Goal: Task Accomplishment & Management: Manage account settings

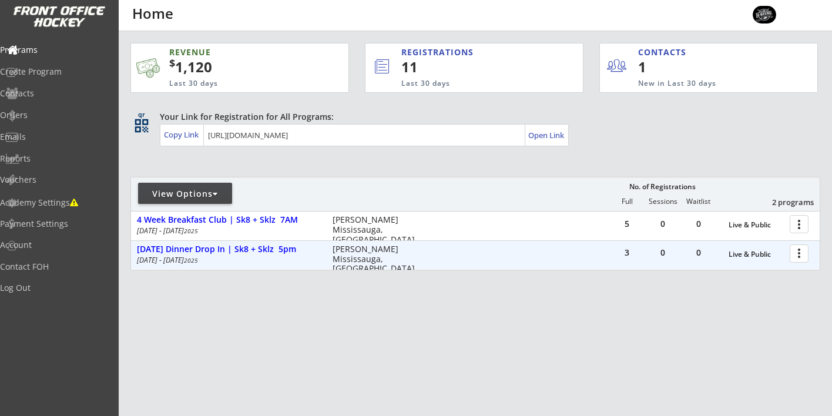
click at [795, 252] on div at bounding box center [801, 253] width 21 height 21
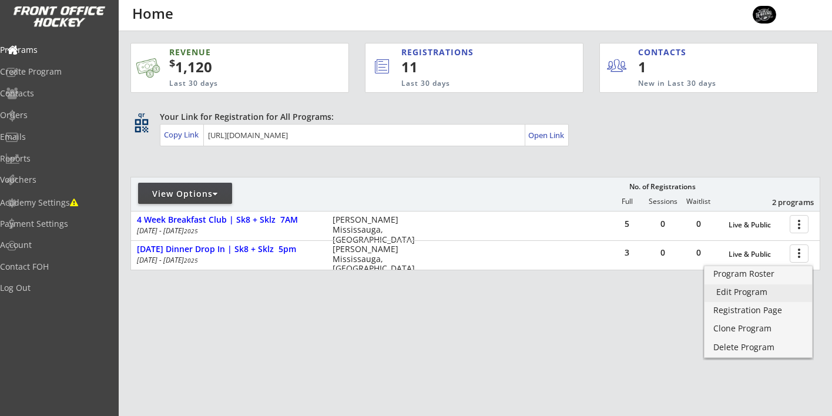
click at [740, 298] on link "Edit Program" at bounding box center [759, 294] width 108 height 18
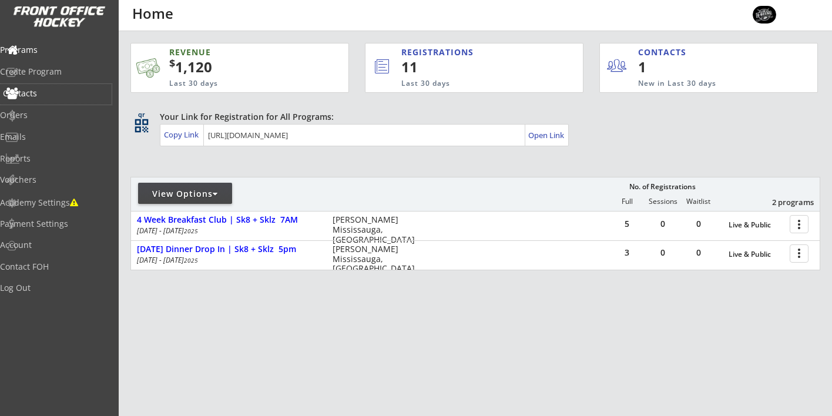
click at [48, 92] on div "Contacts" at bounding box center [56, 93] width 106 height 8
select select ""Players""
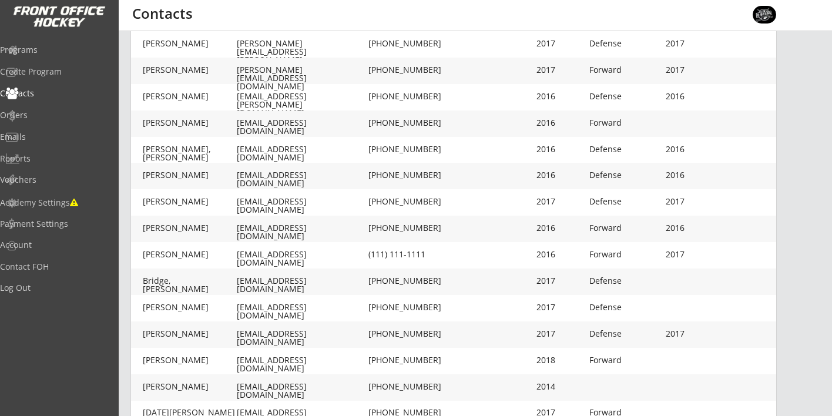
scroll to position [133, 0]
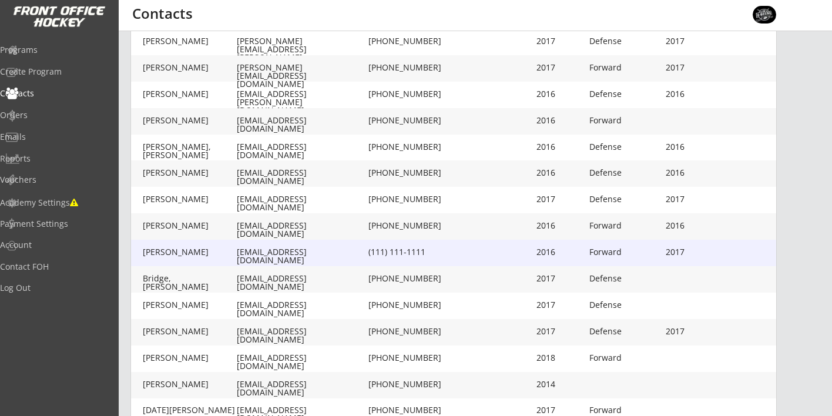
click at [203, 253] on div "Bowie, Kolton" at bounding box center [190, 252] width 94 height 8
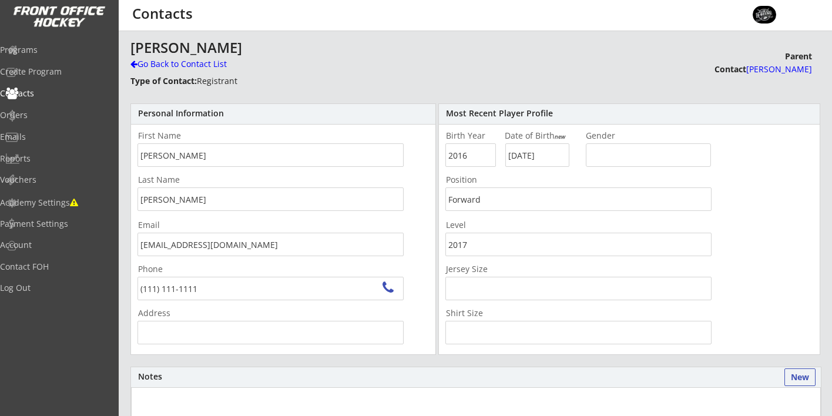
type input "3901 Seebring Crescent, Mississauga, ON L5L 3Y1, Canada"
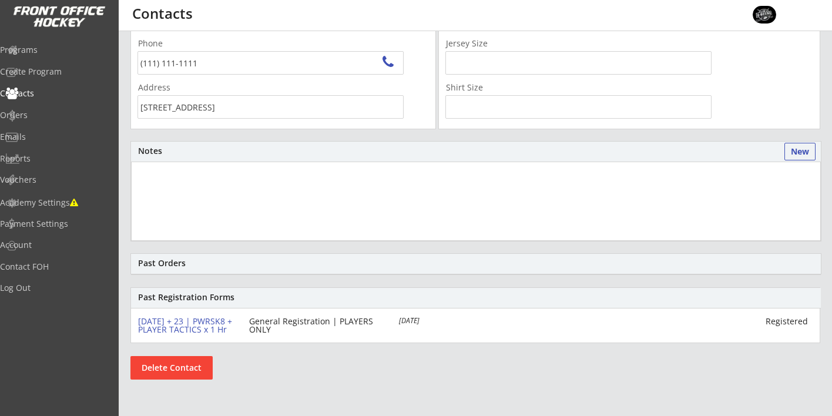
scroll to position [226, 0]
click at [178, 362] on button "Delete Contact" at bounding box center [172, 368] width 82 height 24
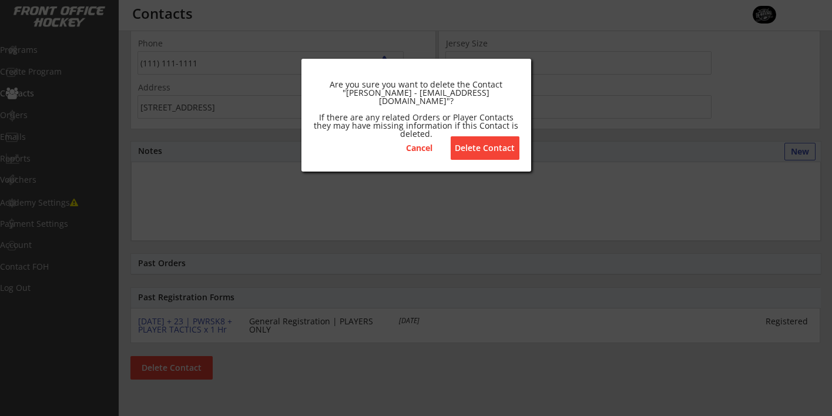
click at [478, 154] on button "Delete Contact" at bounding box center [485, 148] width 69 height 24
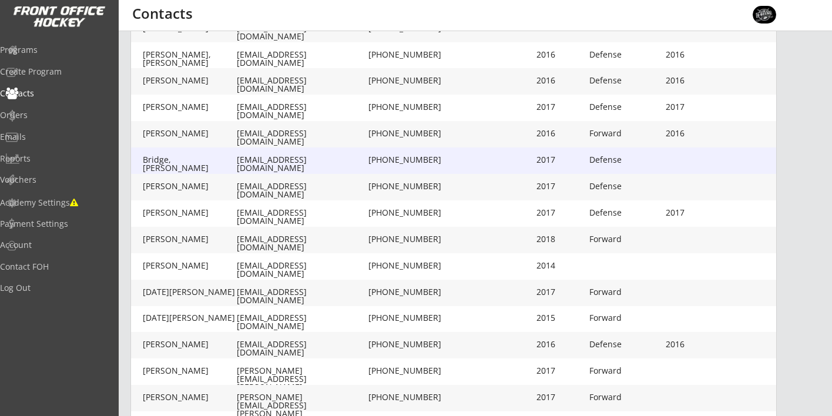
click at [198, 163] on div "Bridge, Noah-elijah" at bounding box center [190, 164] width 94 height 16
type input "Noah-elijah"
type input "Bridge"
type input "antoinebridge@gmail.com"
type input "(416) 705-4480"
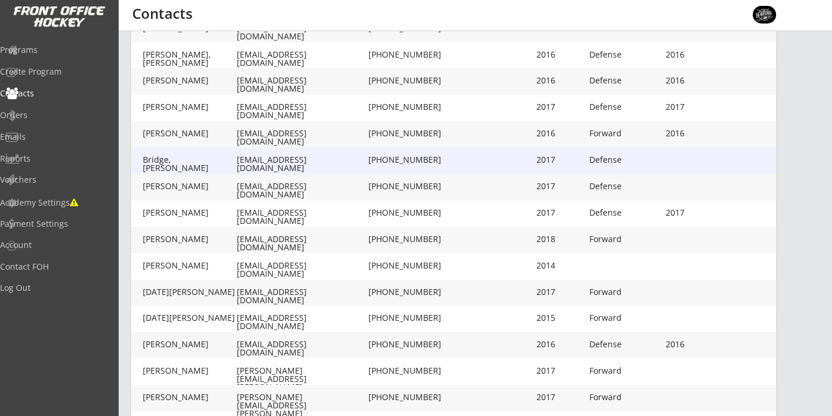
type input "2017"
type input "07/26/2017"
type input "Defense"
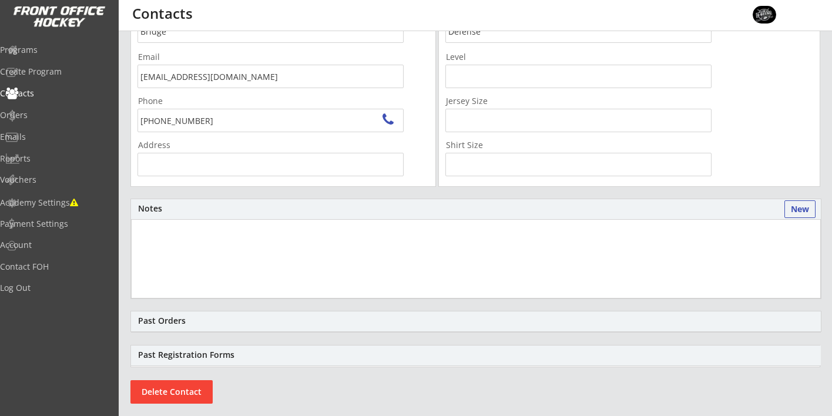
type input "6240 Montevideo Rd, Mississauga, ON L5N 2N7, Canada"
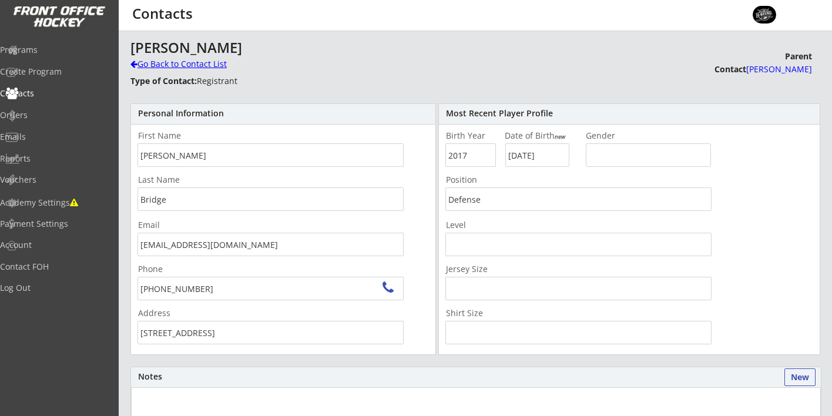
click at [142, 66] on div "Go Back to Contact List" at bounding box center [206, 64] width 151 height 12
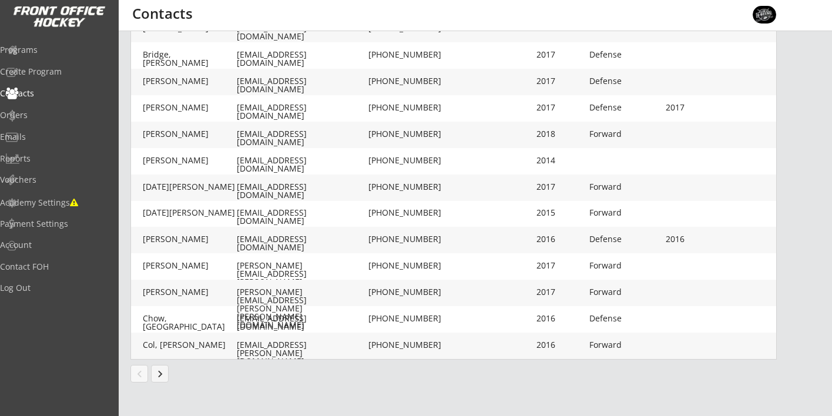
scroll to position [331, 0]
click at [162, 373] on button "keyboard_arrow_right" at bounding box center [160, 374] width 18 height 18
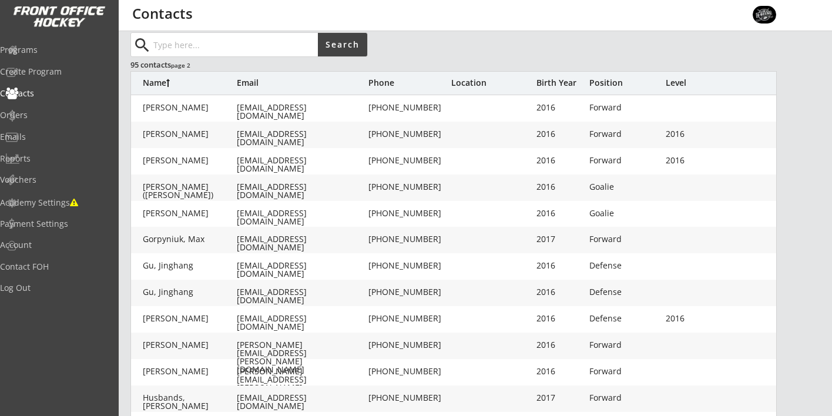
scroll to position [0, 0]
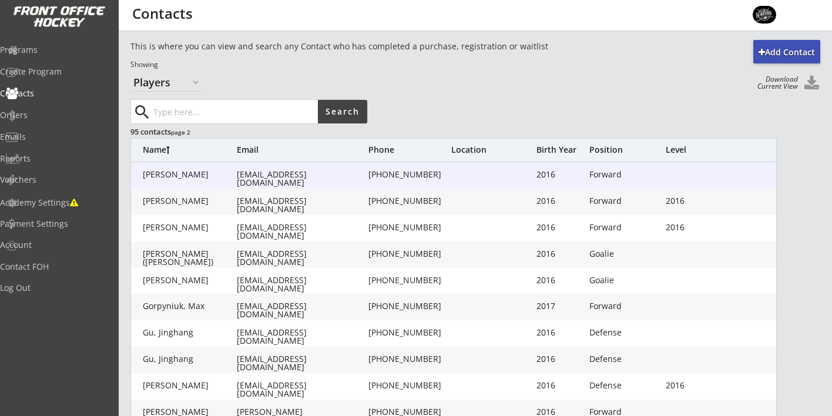
click at [218, 174] on div "Connell, Christopher" at bounding box center [190, 174] width 94 height 8
type input "Christopher"
type input "Connell"
type input "rconnel@gm.co"
type input "(647) 608-1273"
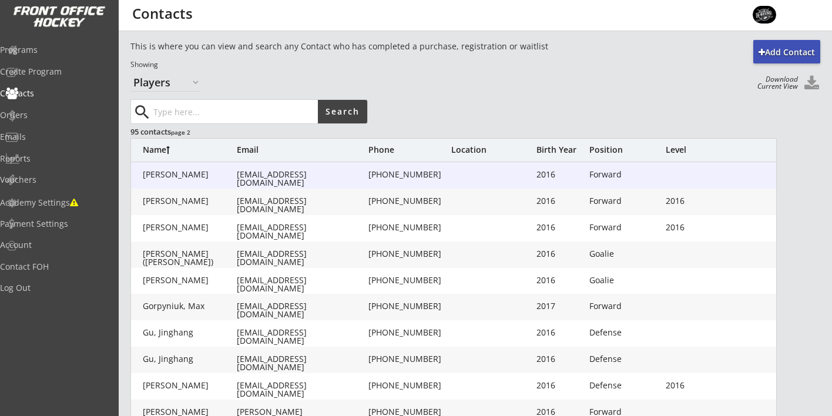
type input "2016"
type input "05/21/2016"
type input "Forward"
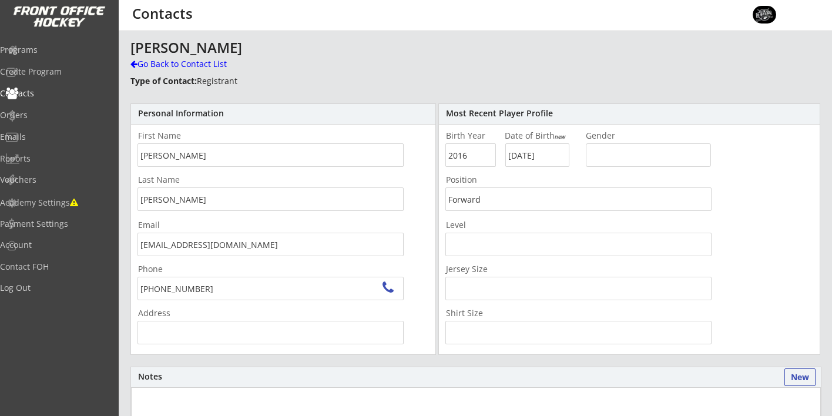
type input "3400 The Credit Woodlands, Mississauga, ON L5C 2L9, Canada"
click at [167, 66] on div "Go Back to Contact List" at bounding box center [206, 64] width 151 height 12
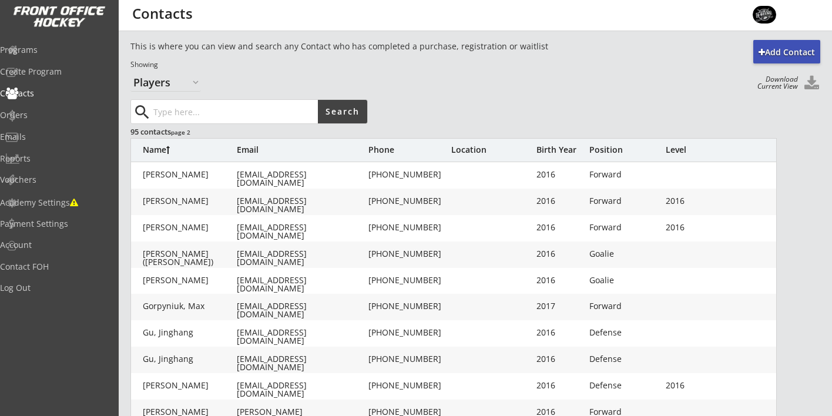
click at [250, 202] on div "ronnyconnell13@gmail.com" at bounding box center [301, 205] width 129 height 16
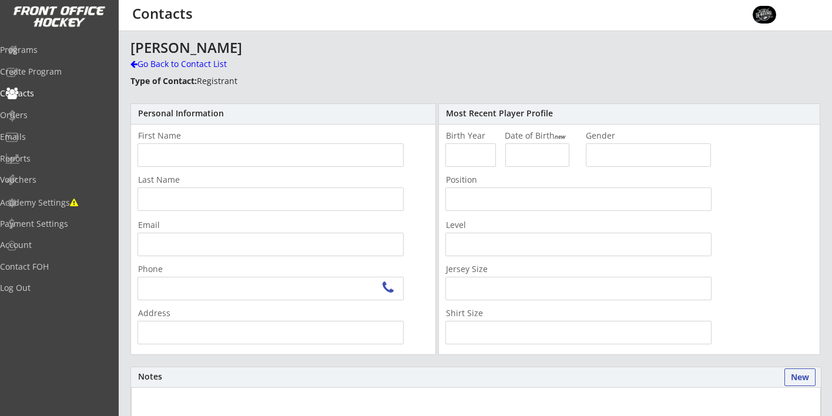
type input "Christopher"
type input "Connell"
type input "ronnyconnell13@gmail.com"
type input "(647) 608-1273"
type input "2016"
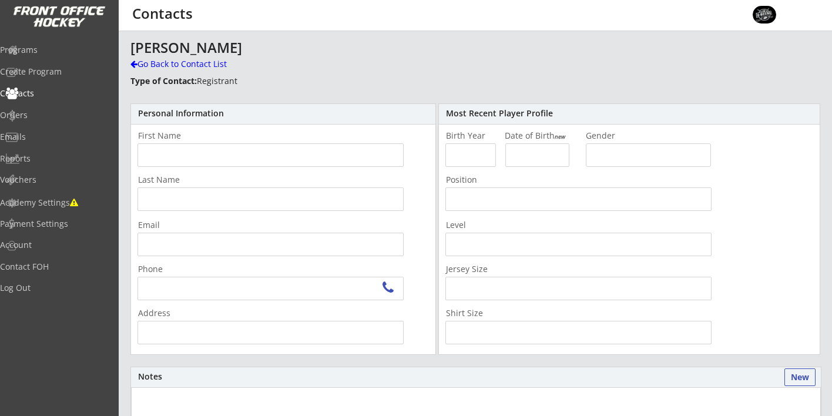
type input "05/21/2016"
type input "Forward"
type input "2016"
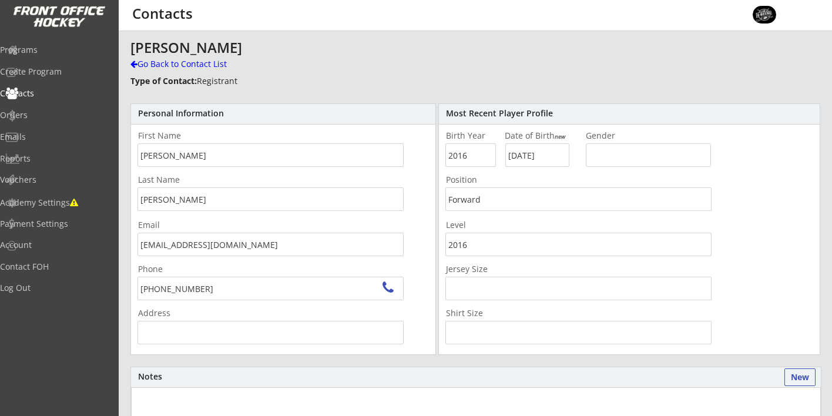
type input "3400 The Credit Woodlands, Mississauga, ON L5C 2L9, Canada"
click at [155, 66] on div "Go Back to Contact List" at bounding box center [206, 64] width 151 height 12
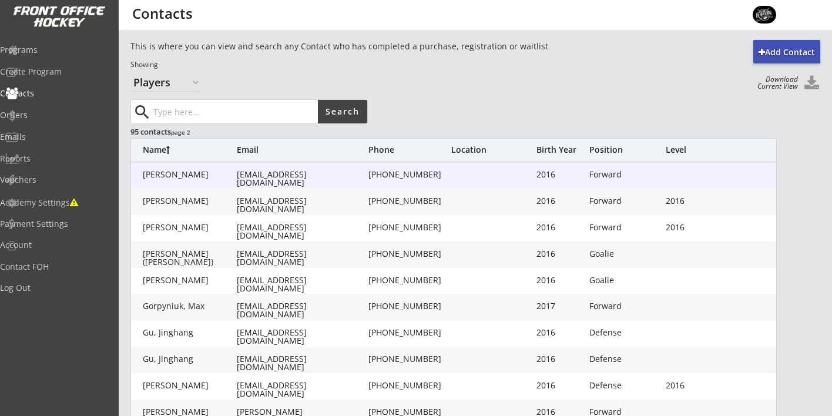
click at [270, 170] on div "rconnel@gm.co" at bounding box center [301, 178] width 129 height 16
type input "Christopher"
type input "Connell"
type input "rconnel@gm.co"
type input "(647) 608-1273"
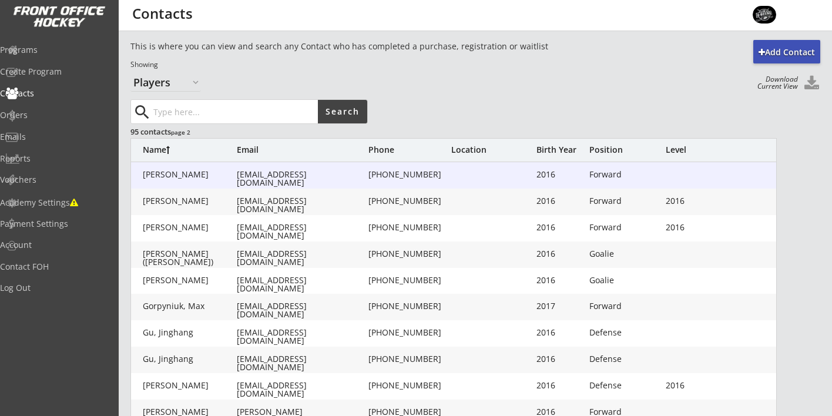
type input "3400 The Credit Woodlands, Mississauga, ON L5C 2L9, Canada"
type input "2016"
type input "05/21/2016"
type input "Forward"
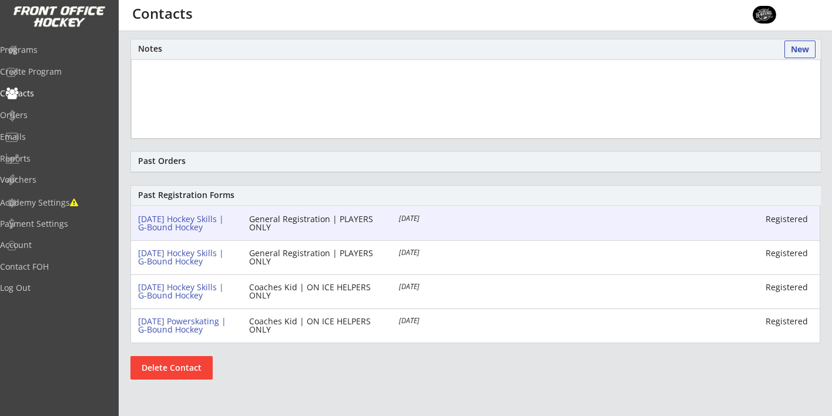
scroll to position [328, 0]
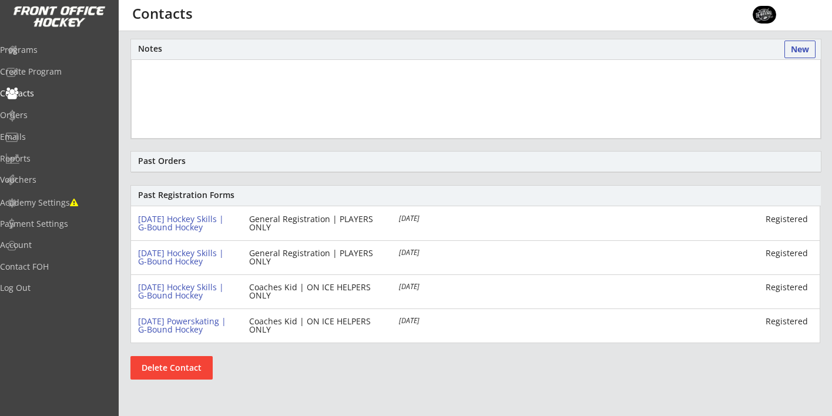
click at [183, 363] on button "Delete Contact" at bounding box center [172, 368] width 82 height 24
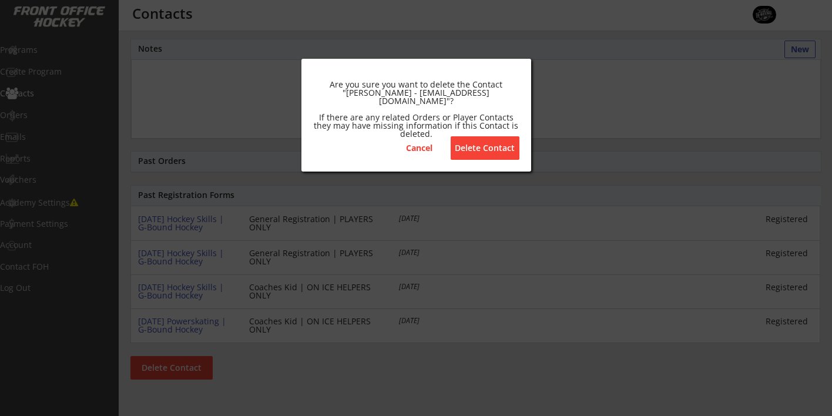
click at [481, 146] on button "Delete Contact" at bounding box center [485, 148] width 69 height 24
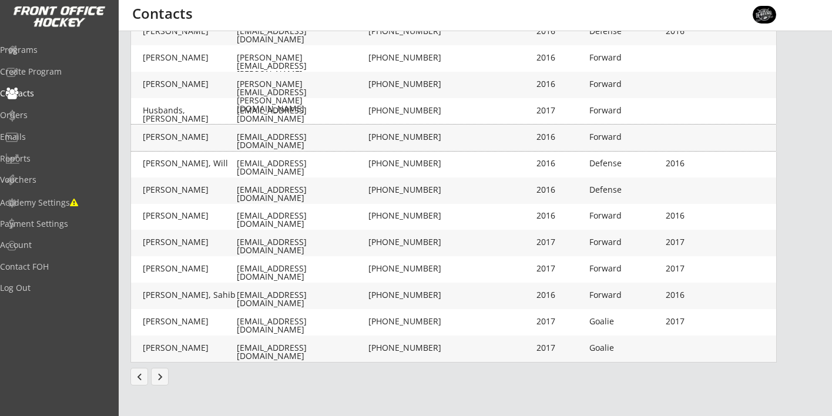
click at [183, 136] on div "Hynes, William" at bounding box center [190, 137] width 94 height 8
type input "William"
type input "Hynes"
type input "pjhynes_57@hotmail.com"
type input "(416) 525-9488"
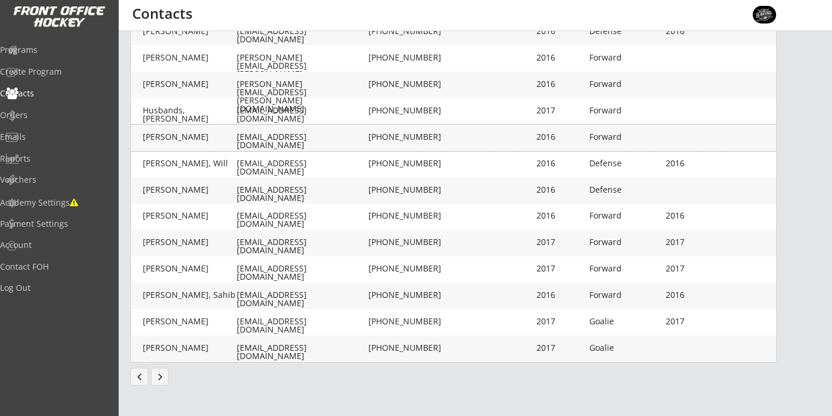
type input "2016"
type input "07/15/2016"
type input "Forward"
type input "Youth Large"
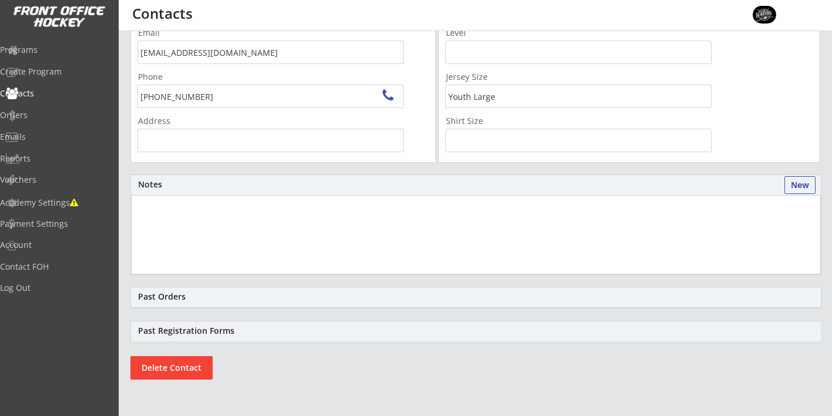
type input "3675 Shadbush Ct, Mississauga, ON L5L 1X9, Canada"
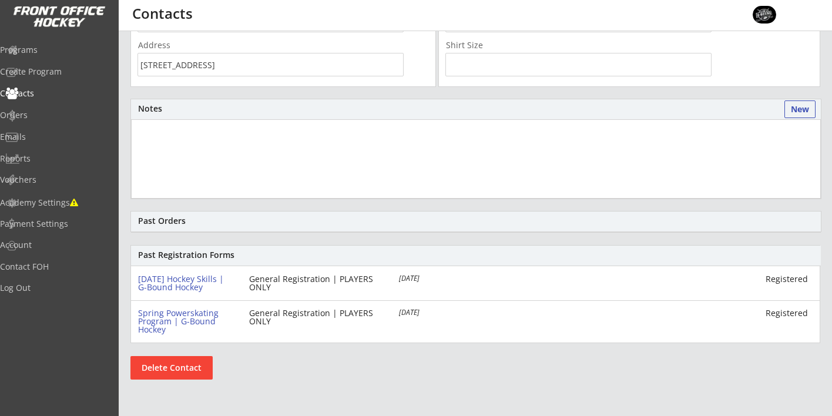
scroll to position [268, 0]
click at [168, 364] on button "Delete Contact" at bounding box center [172, 368] width 82 height 24
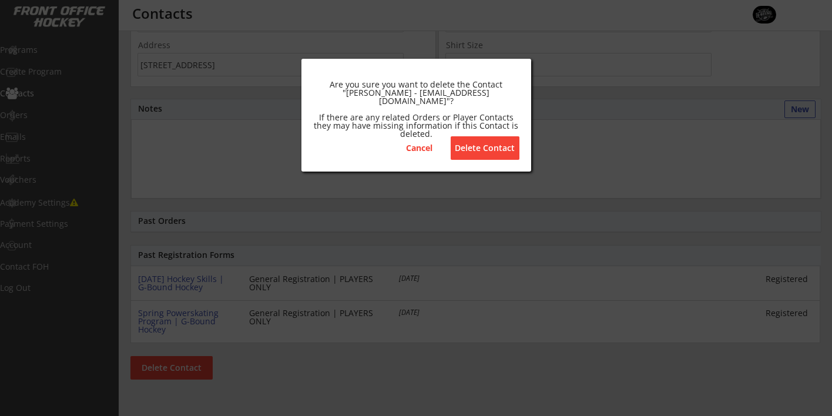
click at [476, 148] on button "Delete Contact" at bounding box center [485, 148] width 69 height 24
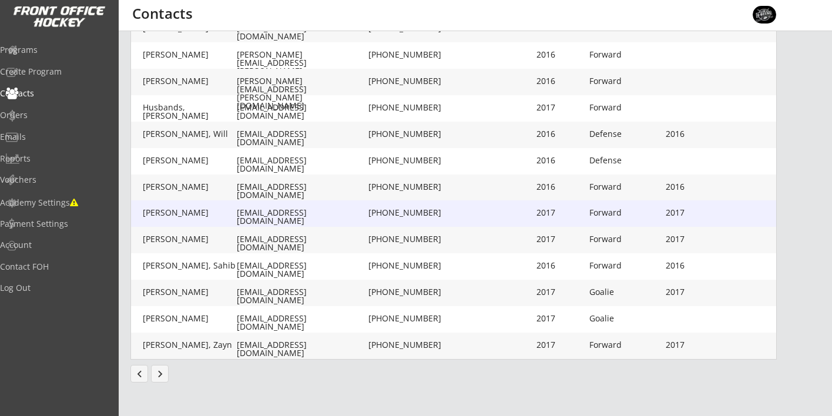
scroll to position [331, 0]
click at [183, 213] on div "Jones, Jeff" at bounding box center [190, 213] width 94 height 8
type input "Jeff"
type input "Jones"
type input "jonesy656@hotmail.com"
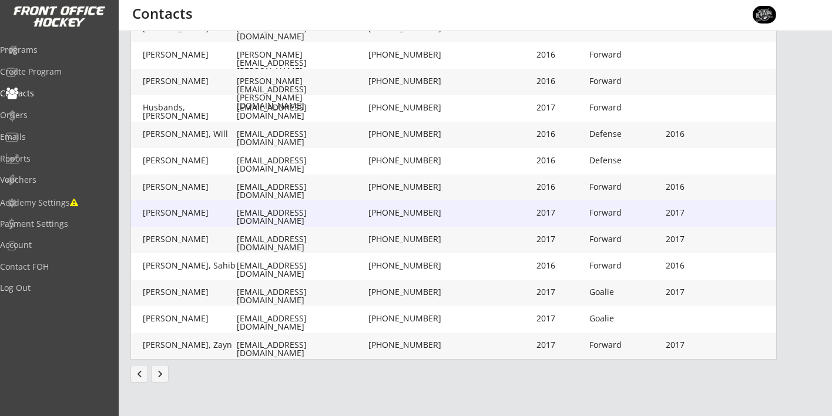
type input "(905) 609-0531"
type input "2017"
type input "02/24/2017"
type input "Forward"
type input "2017"
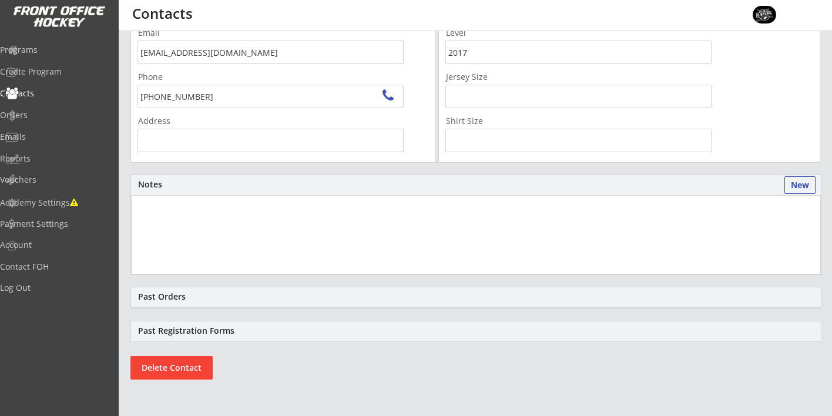
scroll to position [47, 0]
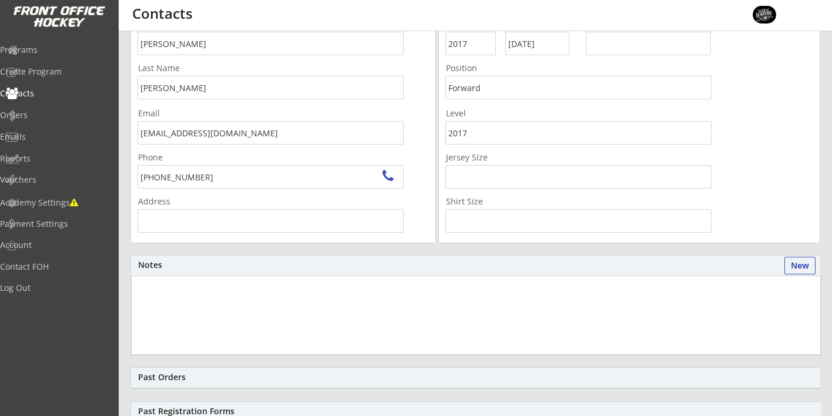
type input "2800 Tallberg Ct, Mississauga, ON L5J 1T1, Canada"
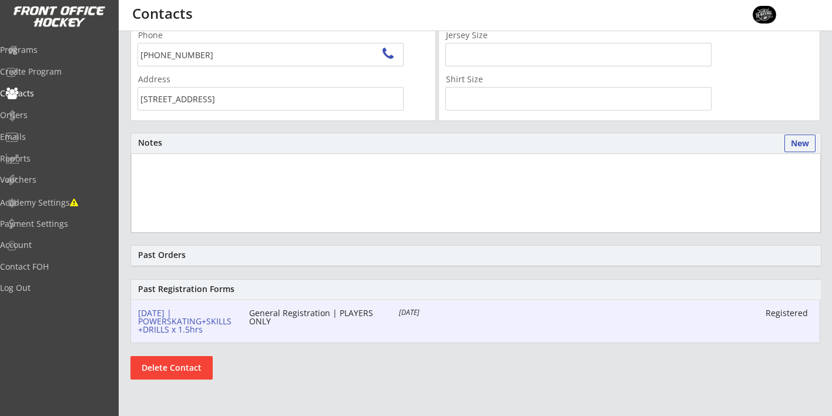
scroll to position [234, 0]
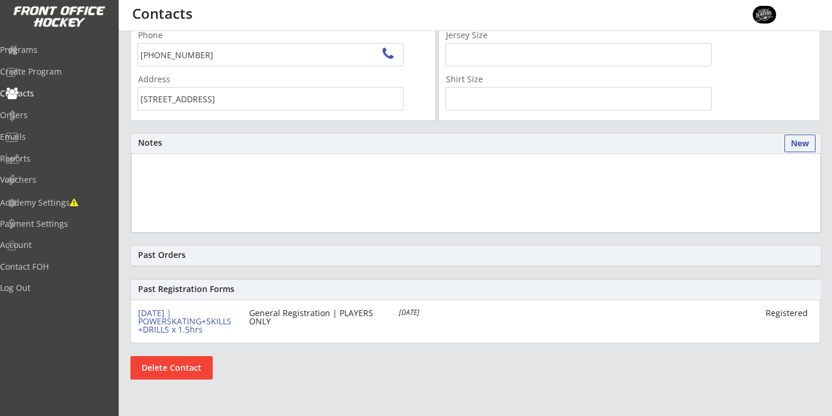
click at [178, 369] on button "Delete Contact" at bounding box center [172, 368] width 82 height 24
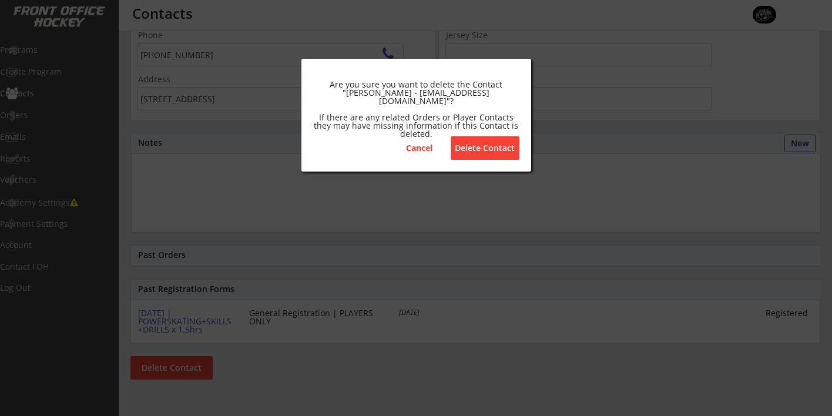
click at [479, 149] on button "Delete Contact" at bounding box center [485, 148] width 69 height 24
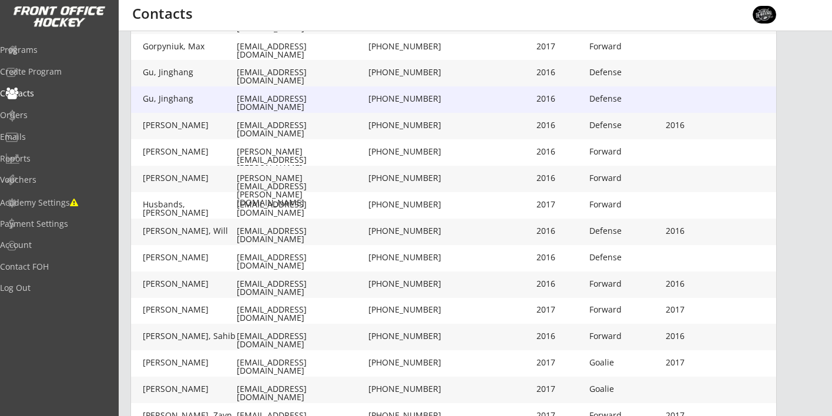
click at [202, 96] on div "Gu, Jinghang" at bounding box center [190, 99] width 94 height 8
type input "Jinghang"
type input "Gu"
type input "guy52911@gmail.com"
type input "(647) 889-9310"
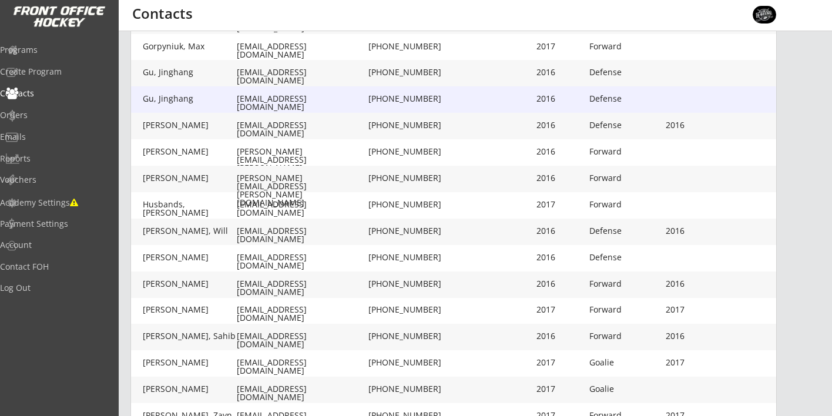
type input "2016"
type input "07/19/2016"
type input "Defense"
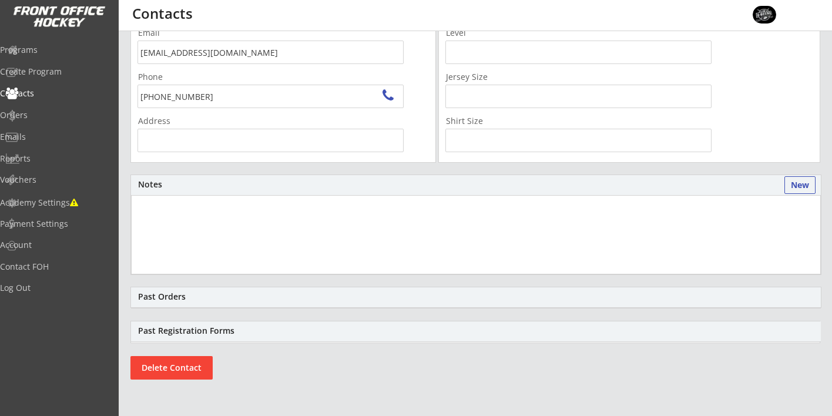
scroll to position [52, 0]
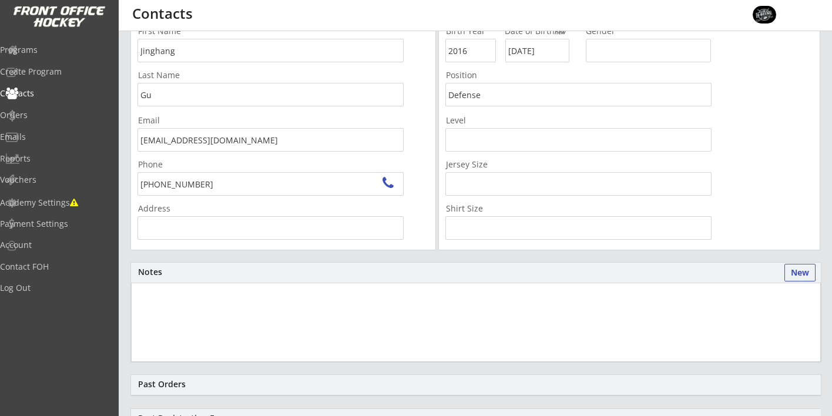
type input "2740 Rosewood Ln, Oakville, ON L6J 7M3, Canada"
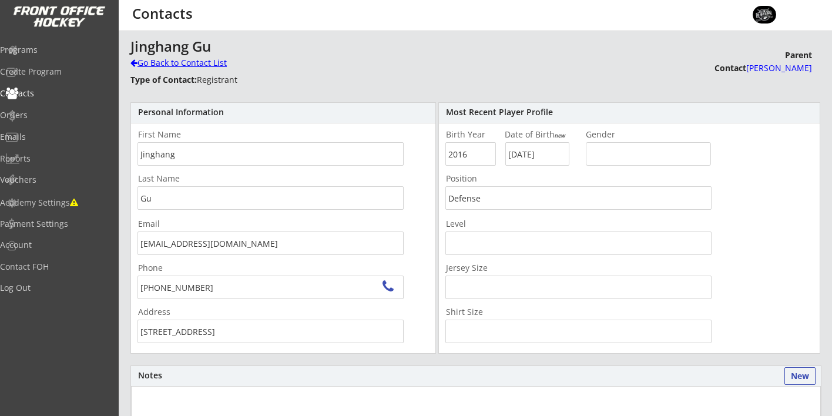
scroll to position [0, 0]
click at [152, 63] on div "Go Back to Contact List" at bounding box center [206, 64] width 151 height 12
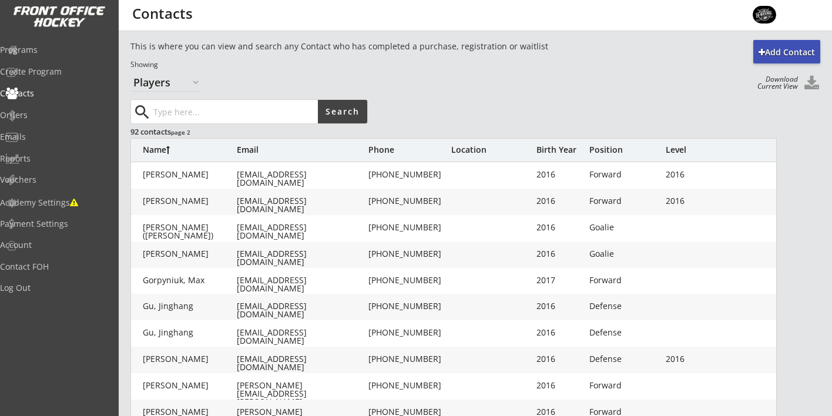
click at [177, 307] on div "Gu, Jinghang" at bounding box center [190, 306] width 94 height 8
type input "Jinghang"
type input "Gu"
type input "guy52911@hotmail.com"
type input "(647) 889-9310"
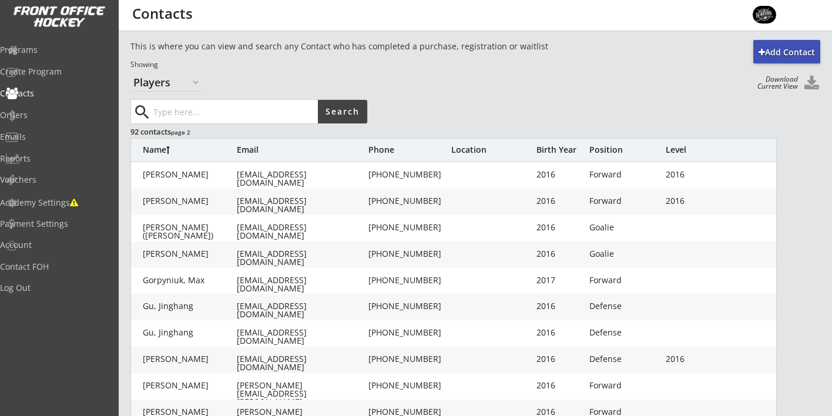
type input "2740 Rosewood Ln, Oakville, ON L6J 7M3, Canada"
type input "2016"
type input "07/19/2016"
type input "Defense"
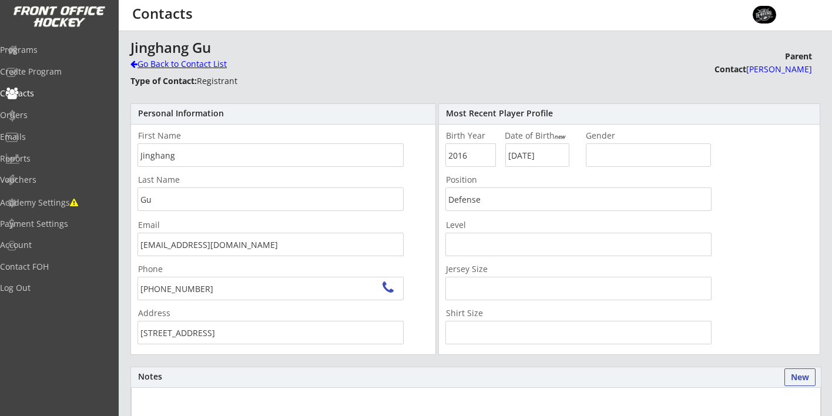
click at [140, 65] on div "Go Back to Contact List" at bounding box center [206, 64] width 151 height 12
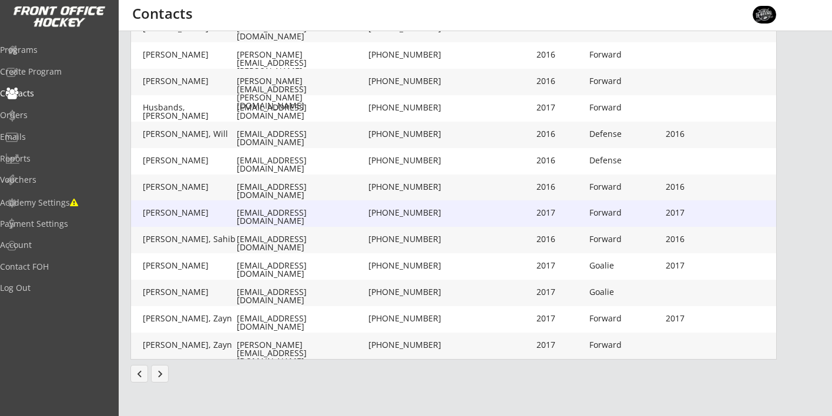
scroll to position [331, 0]
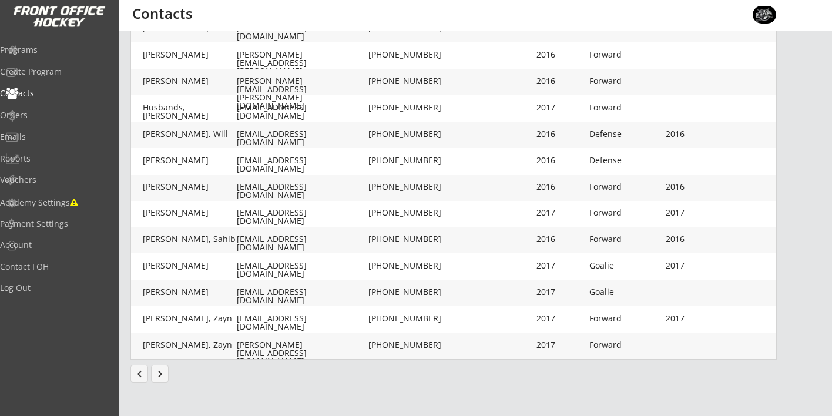
click at [190, 289] on div "Kerr, Monty" at bounding box center [190, 292] width 94 height 8
type input "Monty"
type input "Kerr"
type input "bypetwrjohn@gmail.com"
type input "(416) 706-7943"
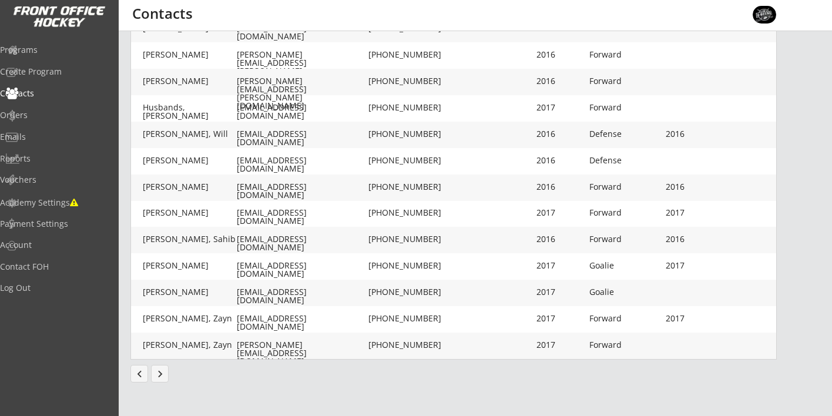
type input "2017"
type input "07/02/2017"
type input "Goalie"
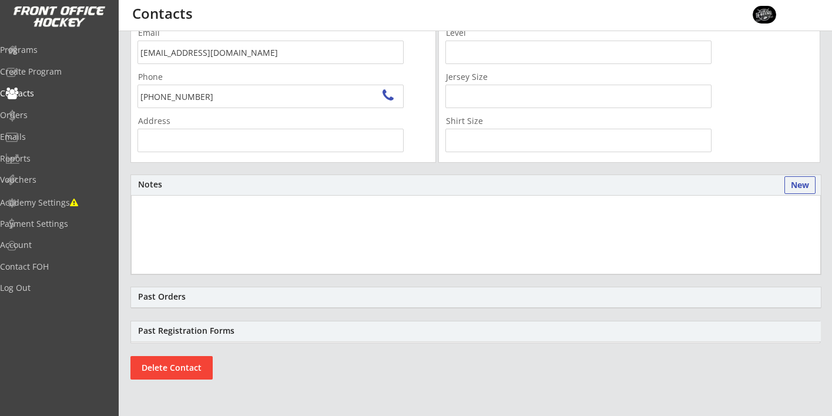
scroll to position [49, 0]
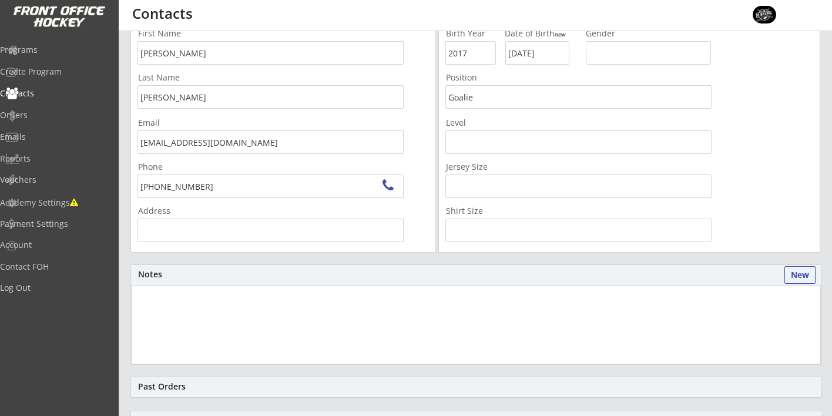
type input "2766 Folkway Dr, Mississauga, ON L5L 3M3, Canada"
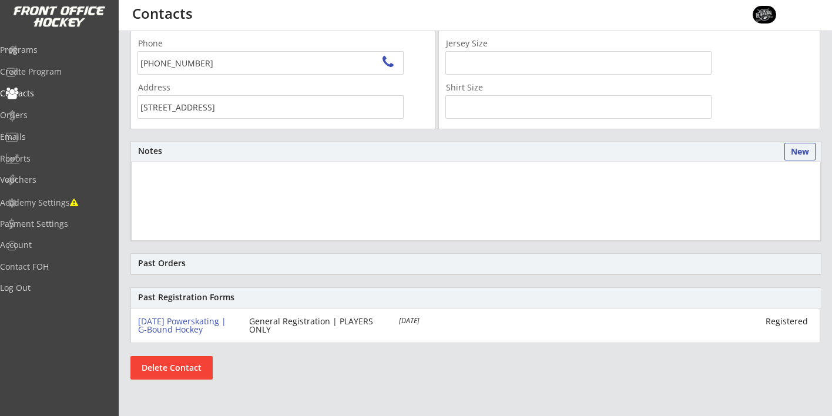
scroll to position [226, 0]
click at [175, 370] on button "Delete Contact" at bounding box center [172, 368] width 82 height 24
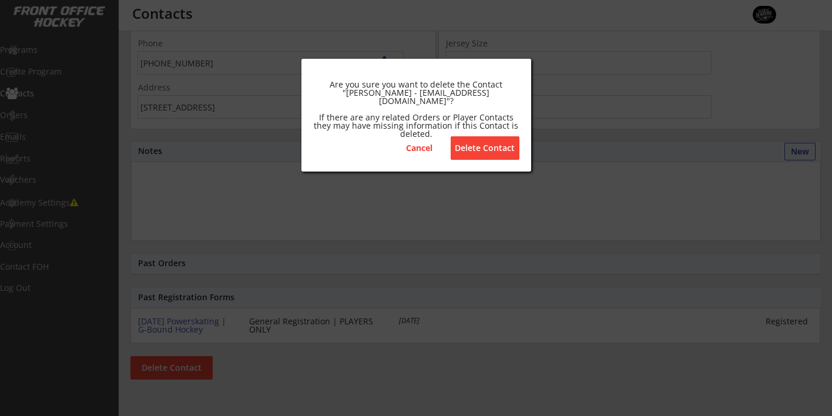
click at [467, 154] on button "Delete Contact" at bounding box center [485, 148] width 69 height 24
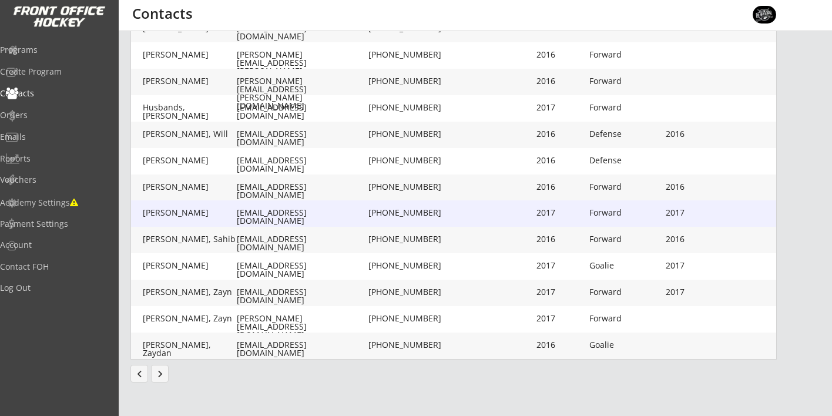
scroll to position [331, 0]
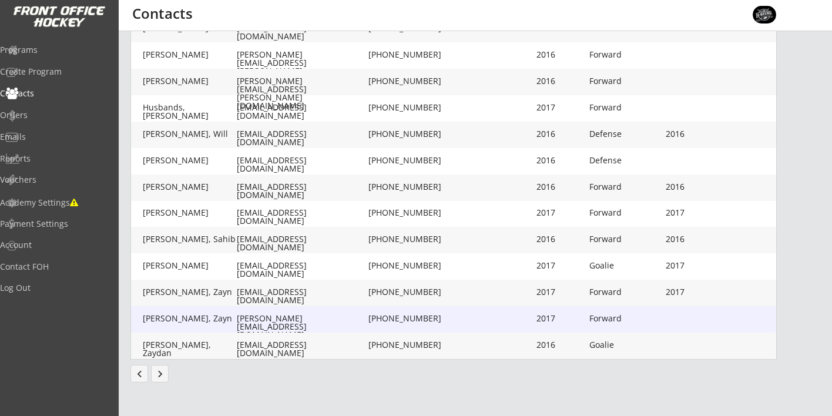
click at [262, 323] on div "mohamed@senseimarketing.com" at bounding box center [301, 327] width 129 height 25
type input "Zayn"
type input "Kessentini"
type input "mohamed@senseimarketing.com"
type input "(647) 286-0255"
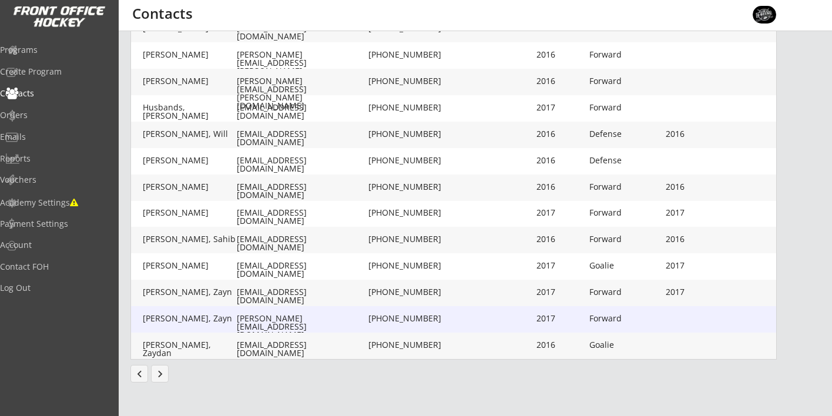
type input "2017"
type input "10/01/2017"
type input "Forward"
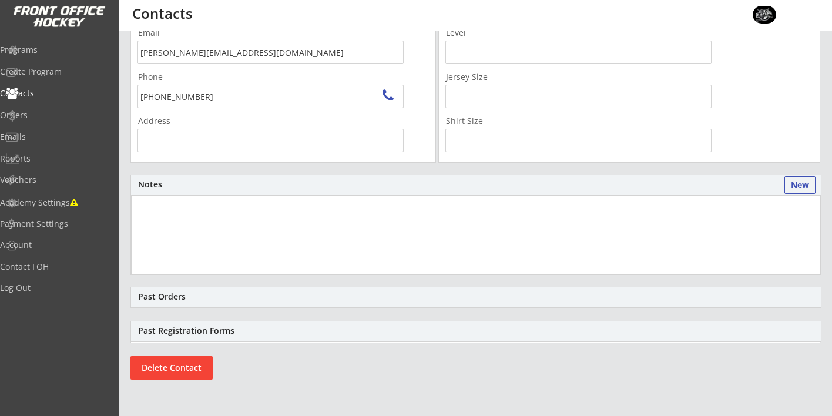
type input "4203 Claypine Rise, Mississauga, ON L4W 2G5, Canada"
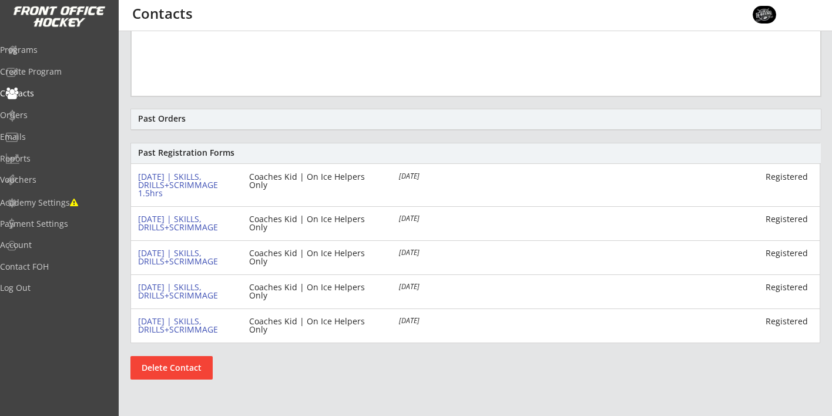
scroll to position [370, 0]
click at [195, 369] on button "Delete Contact" at bounding box center [172, 368] width 82 height 24
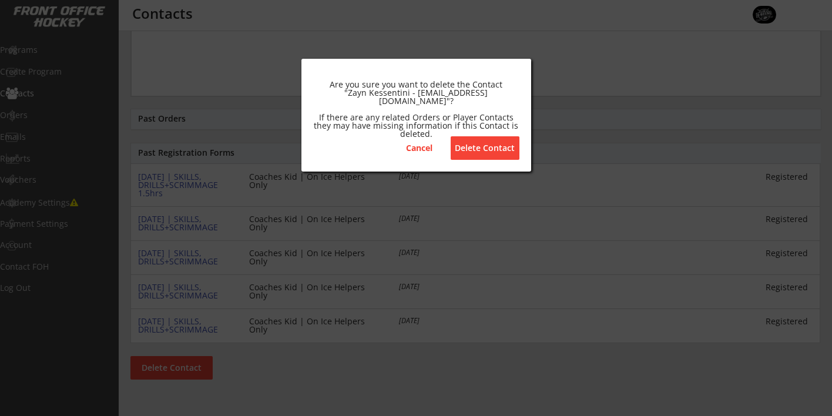
click at [483, 151] on button "Delete Contact" at bounding box center [485, 148] width 69 height 24
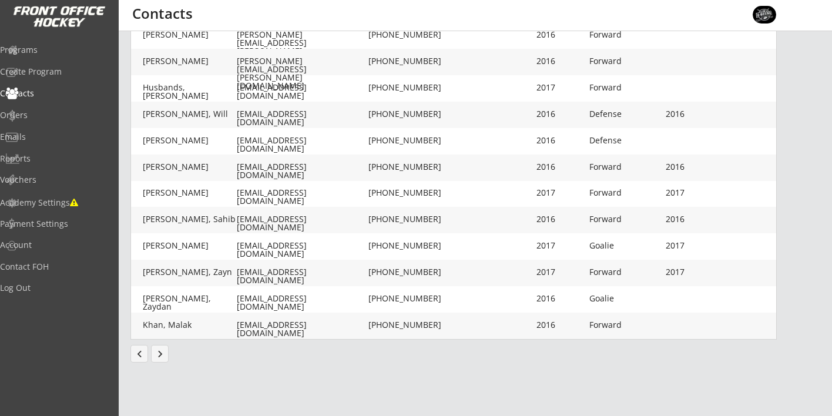
scroll to position [350, 0]
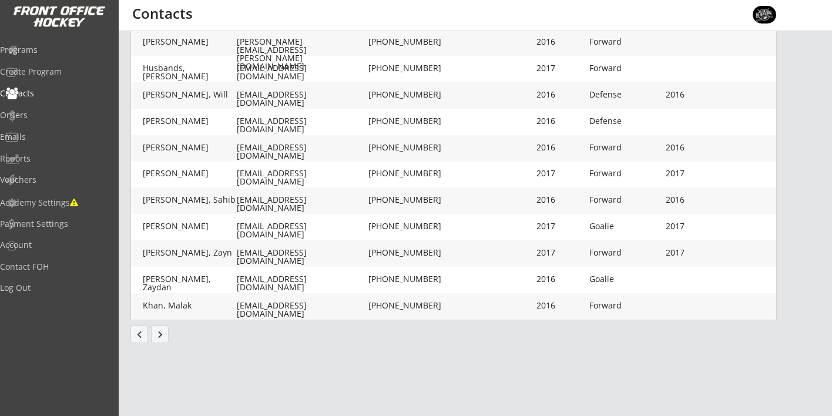
click at [157, 335] on button "keyboard_arrow_right" at bounding box center [160, 335] width 18 height 18
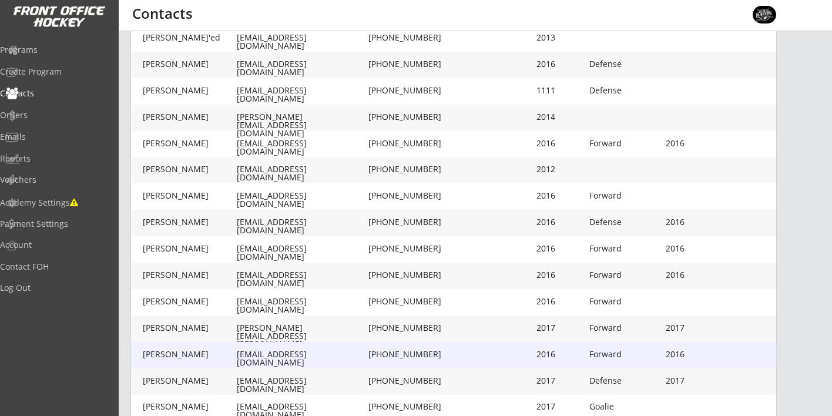
scroll to position [67, 0]
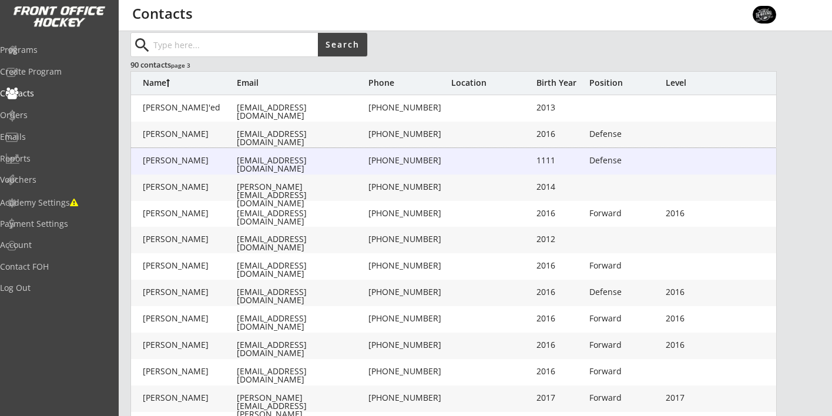
click at [249, 158] on div "dhushi@yahoo.com" at bounding box center [301, 164] width 129 height 16
type input "Karthik"
type input "Kishanthan"
type input "dhushi@yahoo.com"
type input "(416) 371-6185"
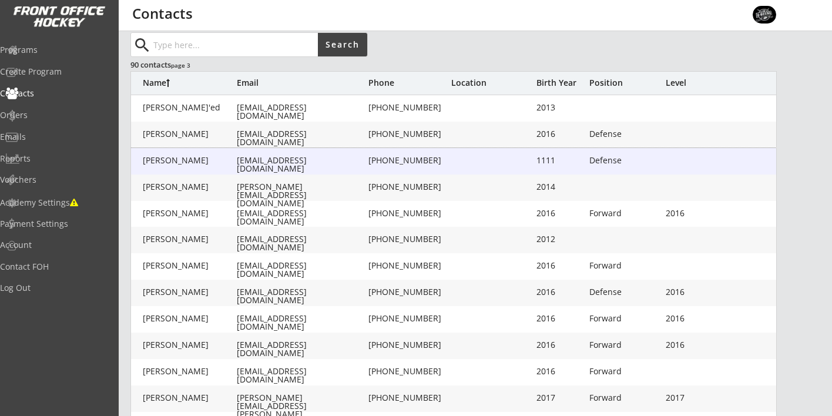
type input "1111"
type input "11/11/1111"
type input "Defense"
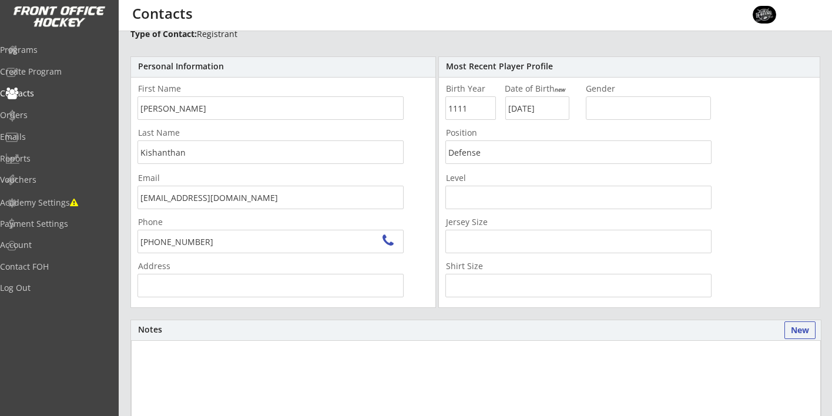
type input "3198 Mission Hill Dr, Mississauga, ON L5M 0B2, Canada"
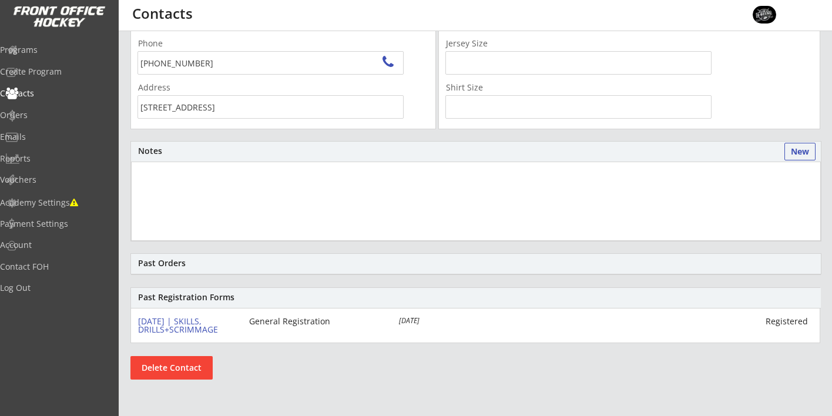
scroll to position [226, 0]
click at [170, 366] on button "Delete Contact" at bounding box center [172, 368] width 82 height 24
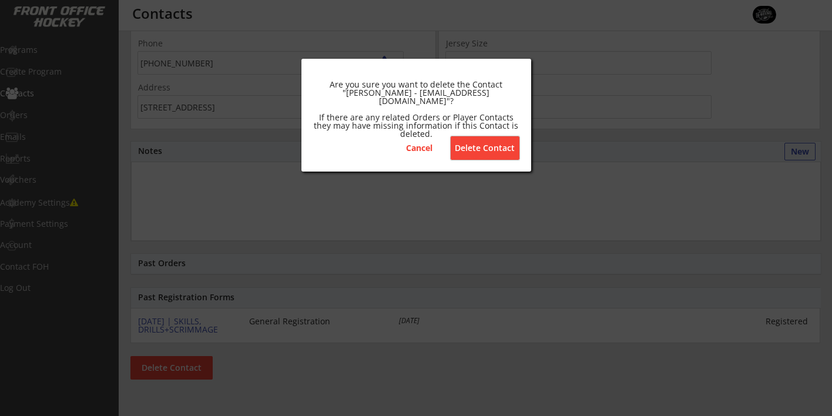
click at [480, 151] on button "Delete Contact" at bounding box center [485, 148] width 69 height 24
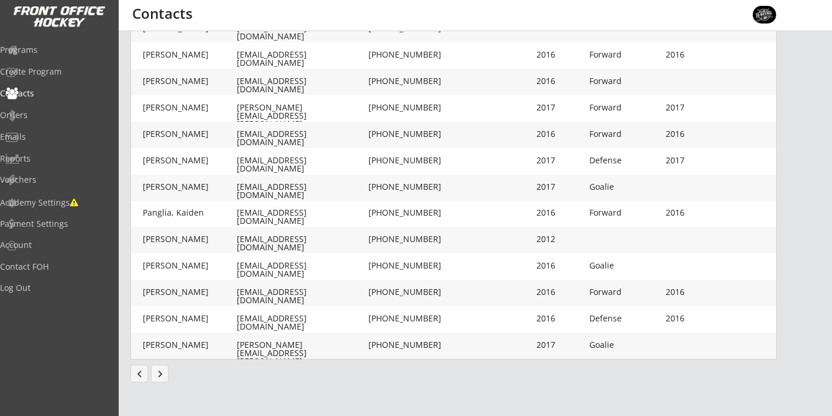
scroll to position [331, 0]
click at [159, 376] on button "keyboard_arrow_right" at bounding box center [160, 374] width 18 height 18
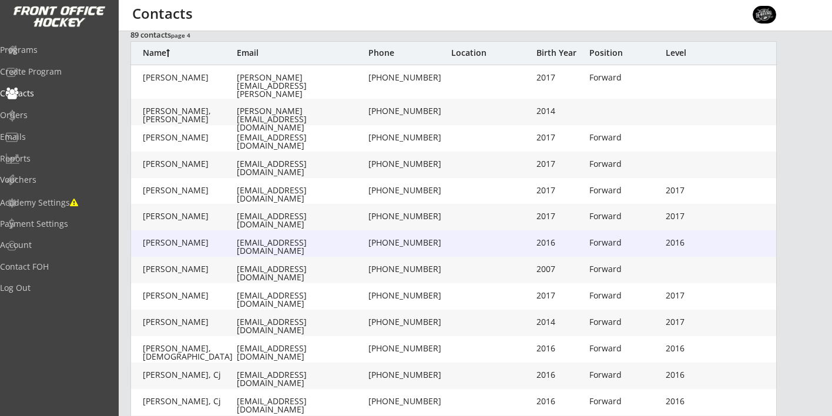
scroll to position [107, 0]
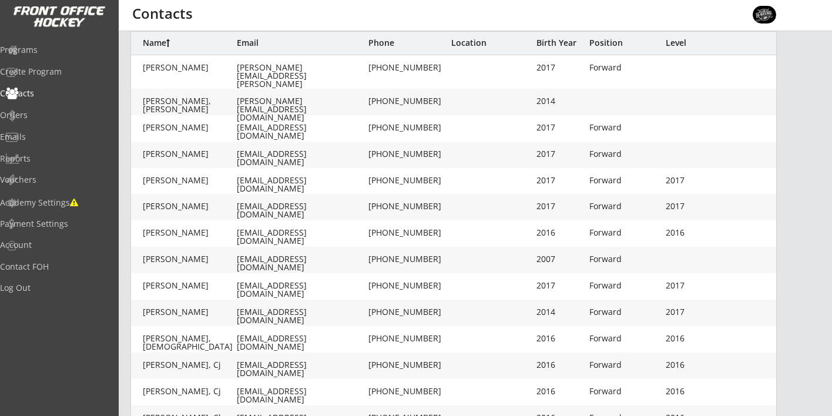
click at [264, 153] on div "deb@boycestrategic.com" at bounding box center [301, 158] width 129 height 16
type input "Deb"
type input "Seeger"
type input "deb@boycestrategic.com"
type input "(647) 501-9152"
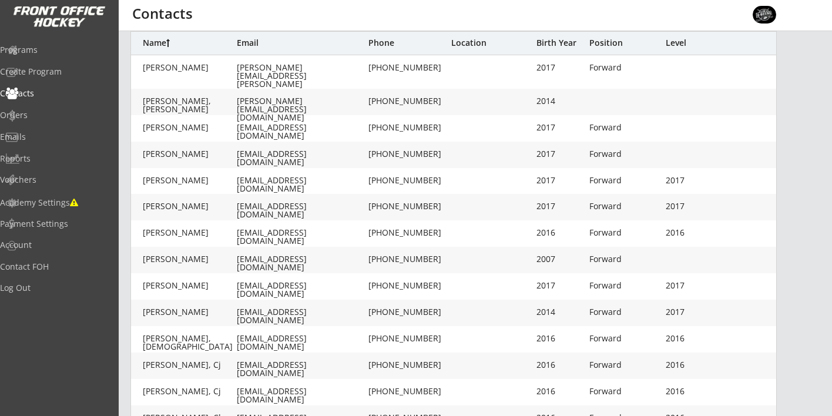
type input "2017"
type input "07/26/2017"
type input "Forward"
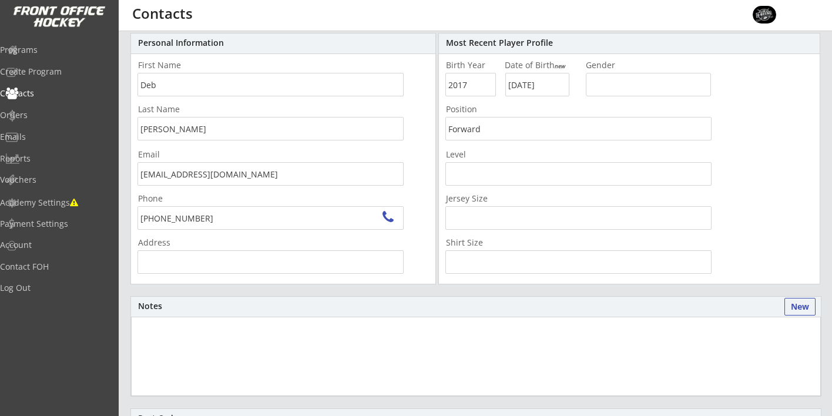
type input "4080 Stonemason Crescent, Mississauga, ON L5L 2Z7, Canada"
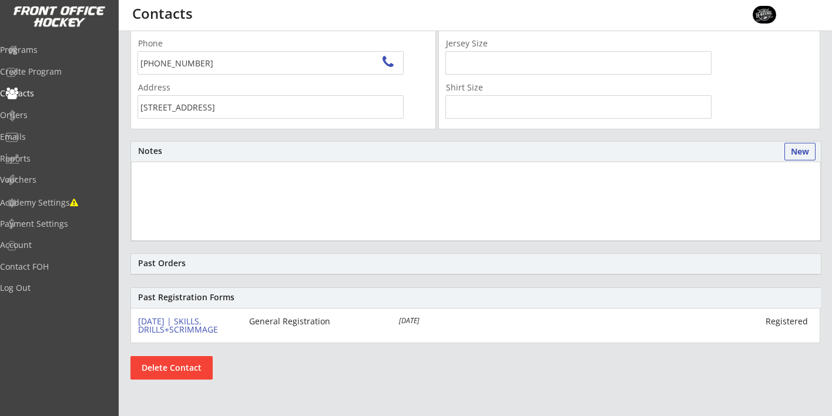
scroll to position [226, 0]
click at [166, 363] on button "Delete Contact" at bounding box center [172, 368] width 82 height 24
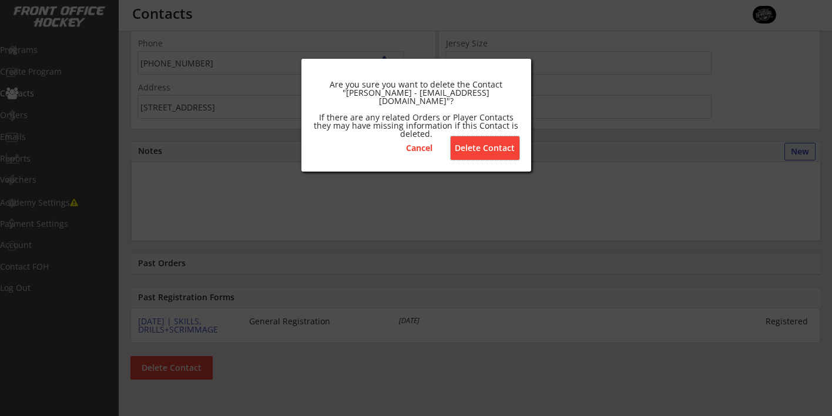
click at [479, 146] on button "Delete Contact" at bounding box center [485, 148] width 69 height 24
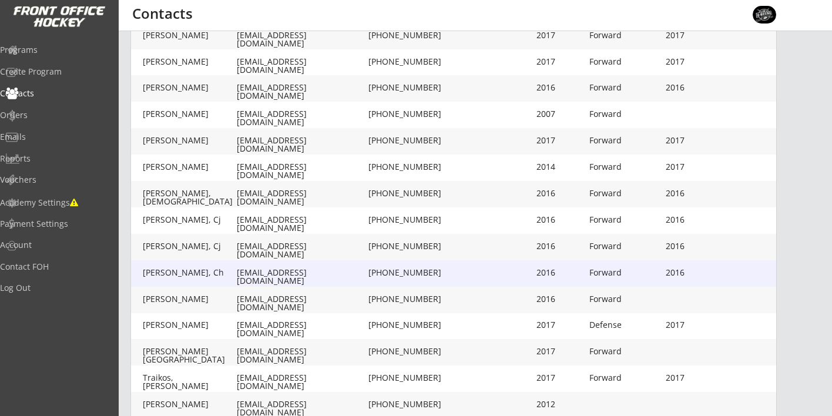
click at [225, 272] on div "Sklizovic, Ch" at bounding box center [190, 273] width 94 height 8
type input "Ch"
type input "Sklizovic"
type input "csklizovic@gmail.com"
type input "(647) 638-7497"
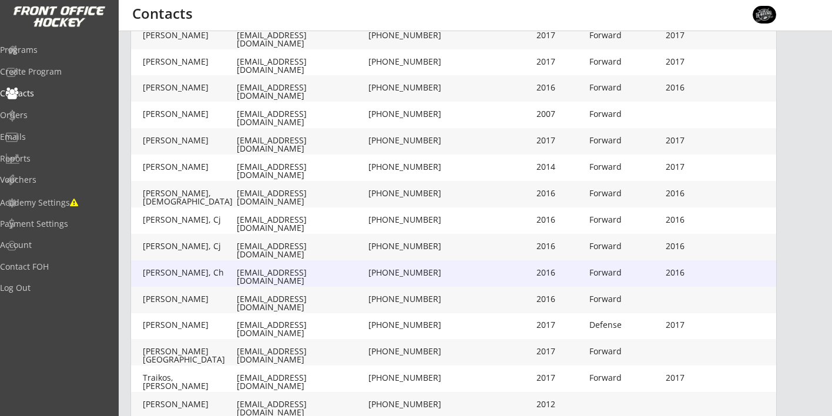
type input "2016"
type input "02/26/2016"
type input "Forward"
type input "2016"
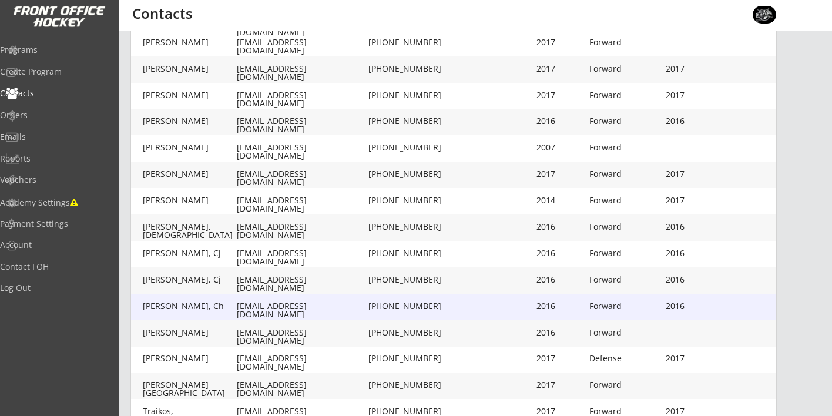
scroll to position [49, 0]
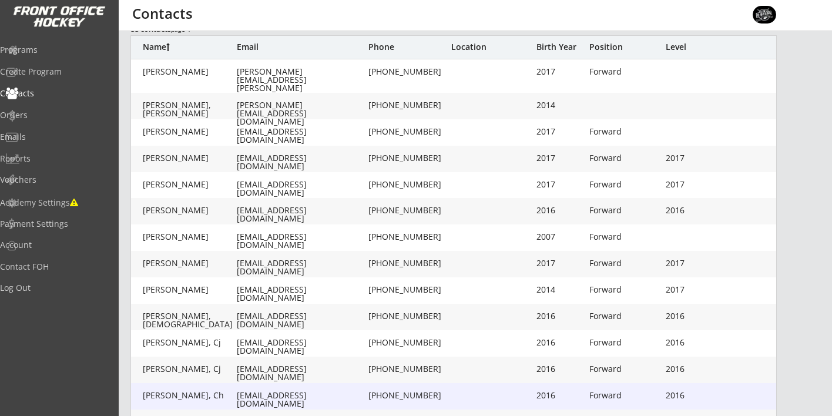
type input "3641 E Park Ct, Mississauga, ON L5L 4V5, Canada"
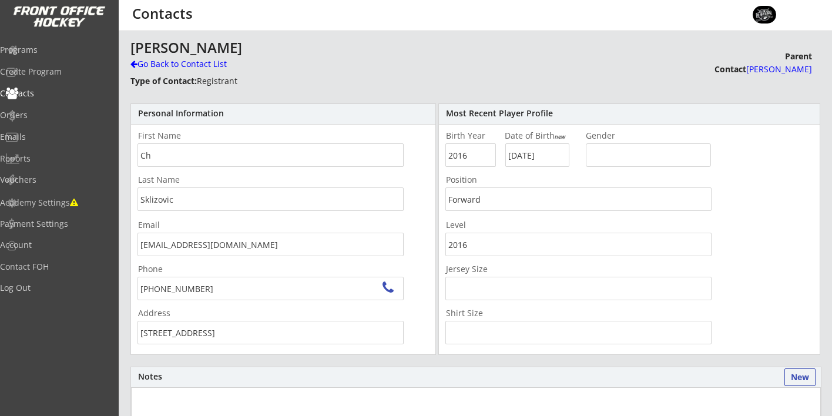
scroll to position [0, 0]
click at [160, 69] on div "Go Back to Contact List" at bounding box center [206, 64] width 151 height 12
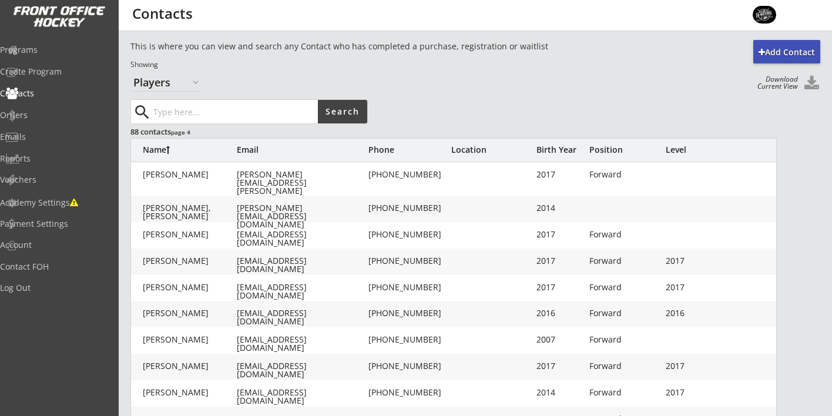
click at [217, 366] on div "Sivongsay, Sebastian" at bounding box center [190, 366] width 94 height 8
type input "Sebastian"
type input "Sivongsay"
type input "asivongsay@hotmail.com"
type input "(416) 953-8941"
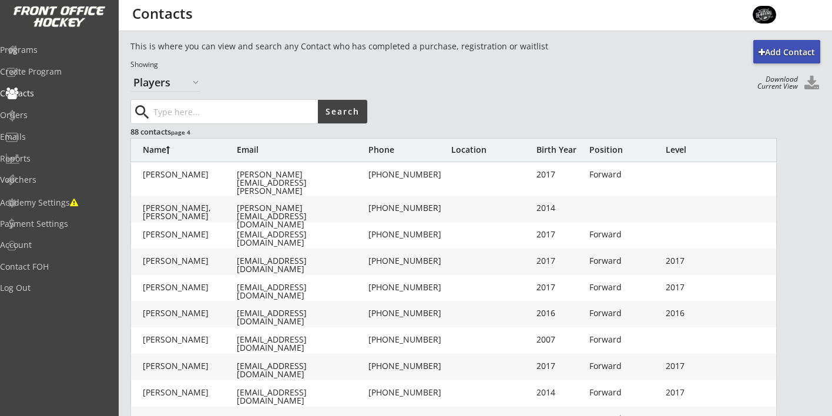
type input "2017"
type input "01/24/2017"
type input "Forward"
type input "2017"
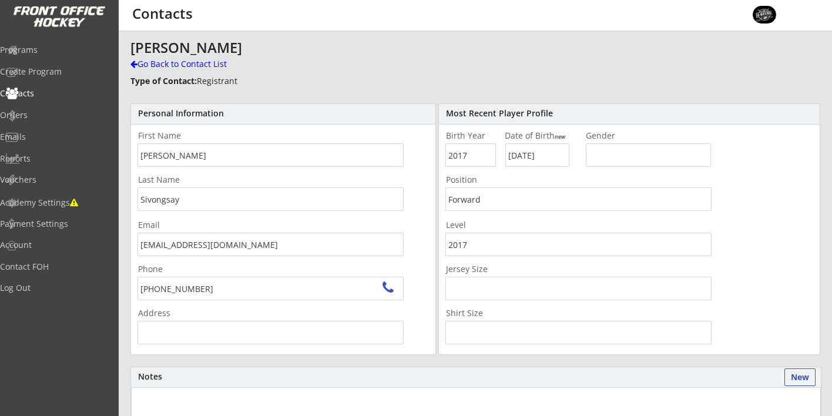
type input "4203 Treetop Crescent, Mississauga, ON L5L 2L7, Canada"
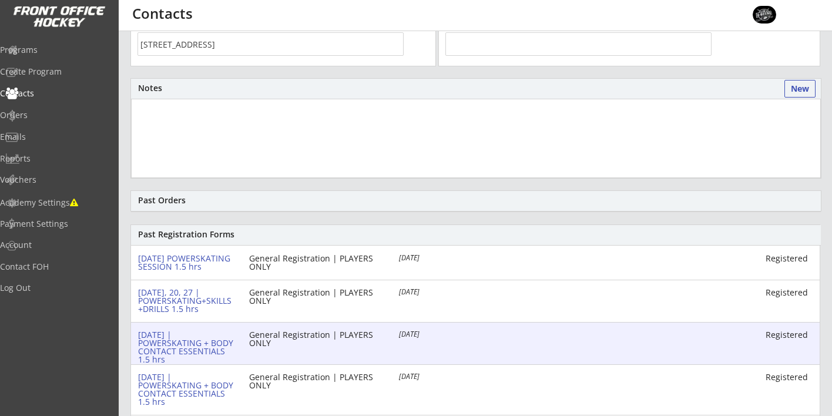
scroll to position [397, 0]
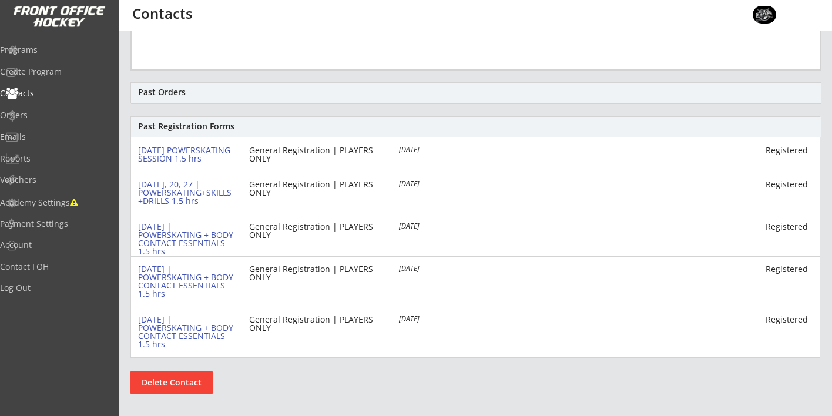
click at [173, 384] on button "Delete Contact" at bounding box center [172, 383] width 82 height 24
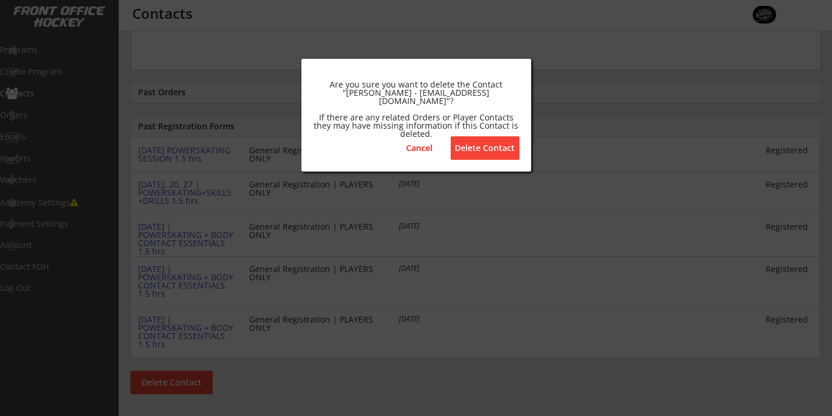
click at [477, 146] on button "Delete Contact" at bounding box center [485, 148] width 69 height 24
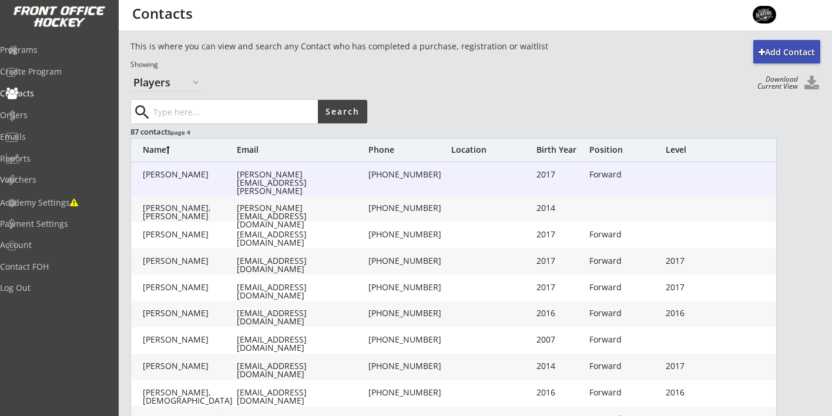
scroll to position [0, 0]
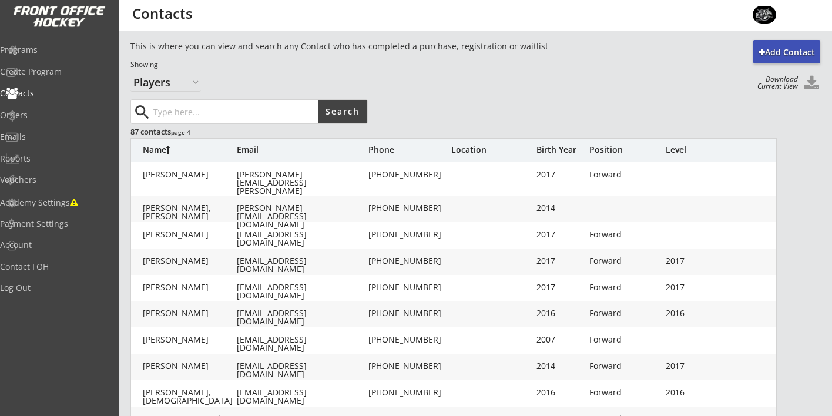
click at [812, 84] on button at bounding box center [812, 84] width 18 height 16
click at [59, 53] on div "Programs" at bounding box center [56, 50] width 106 height 8
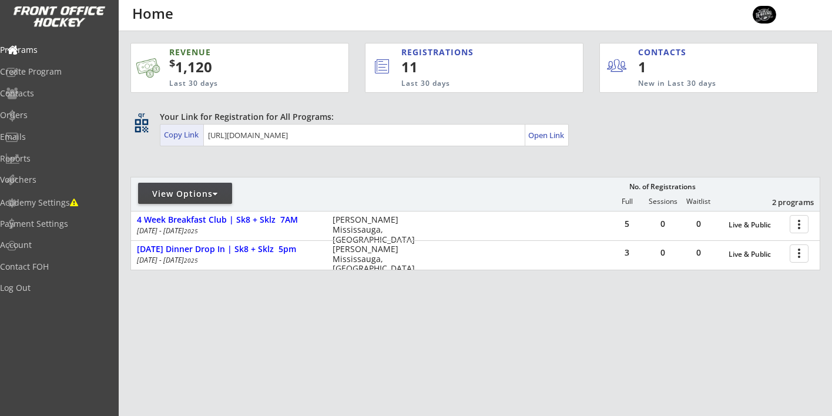
click at [186, 135] on div "Copy Link" at bounding box center [182, 134] width 37 height 11
click at [53, 156] on div "Reports" at bounding box center [56, 159] width 106 height 8
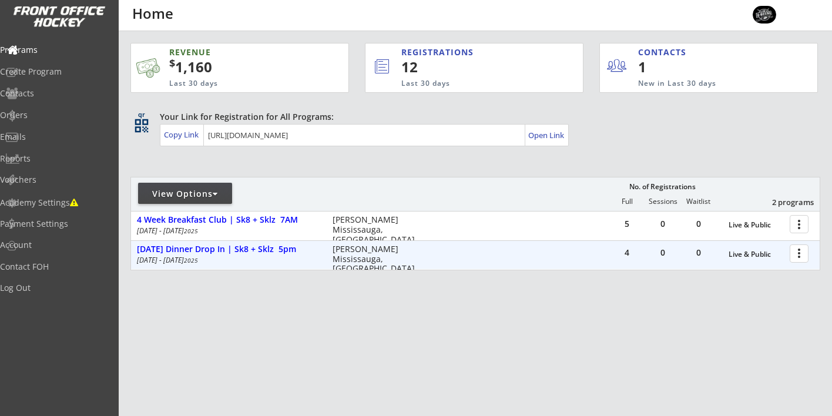
click at [805, 253] on div at bounding box center [801, 253] width 21 height 21
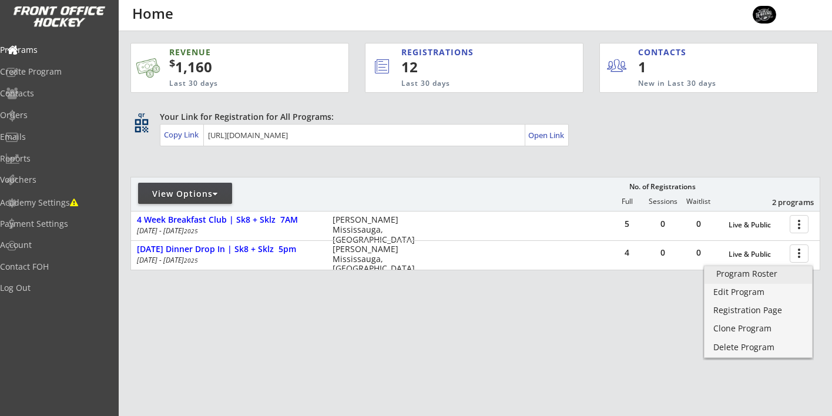
click at [745, 277] on div "Program Roster" at bounding box center [759, 274] width 84 height 8
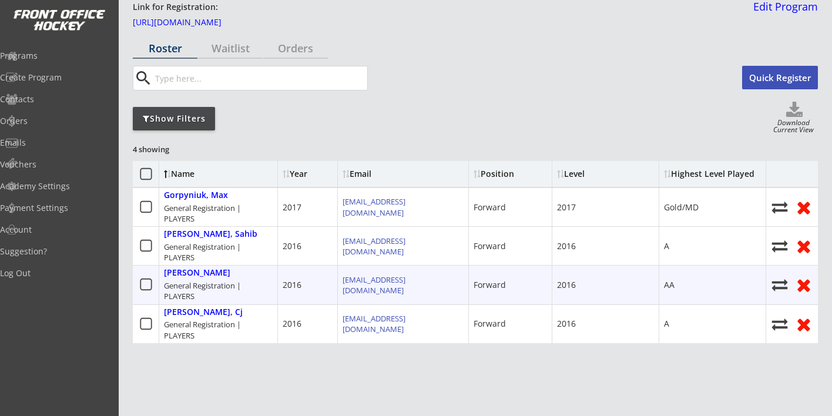
scroll to position [51, 0]
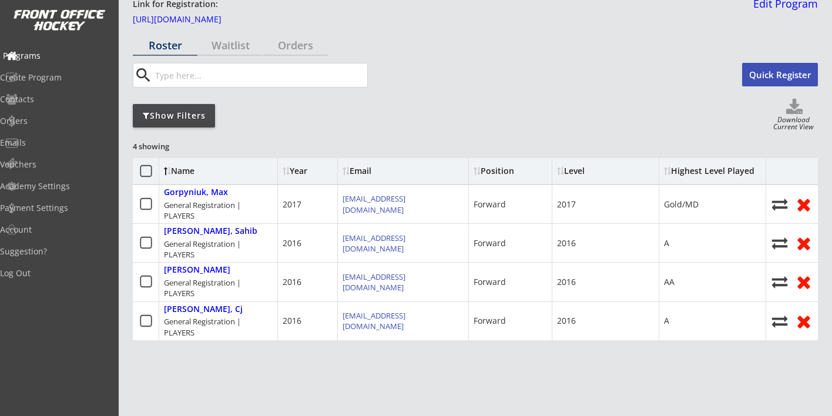
click at [65, 53] on div "Programs" at bounding box center [56, 56] width 106 height 8
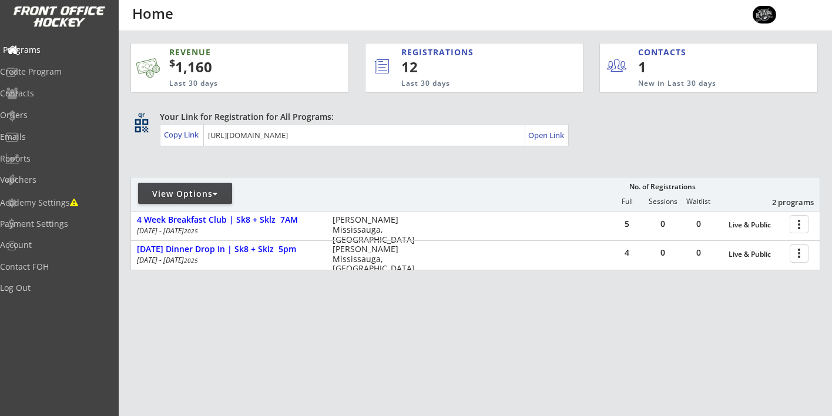
click at [58, 50] on div "Programs" at bounding box center [56, 50] width 106 height 8
